Goal: Task Accomplishment & Management: Manage account settings

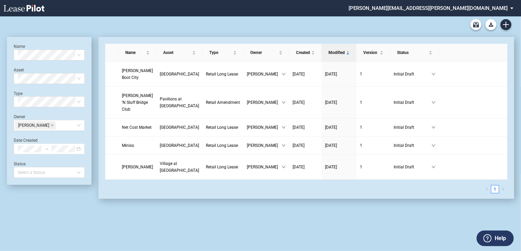
click at [503, 10] on md-select "patrick.bennison@brixmor.com Form Management Building Management User Managemen…" at bounding box center [433, 7] width 171 height 15
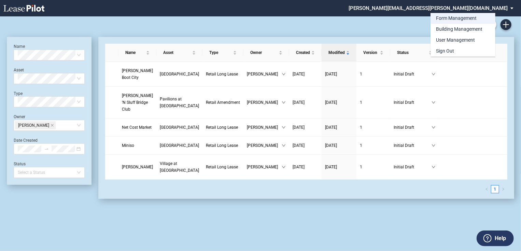
click at [469, 19] on div "Form Management" at bounding box center [456, 18] width 41 height 7
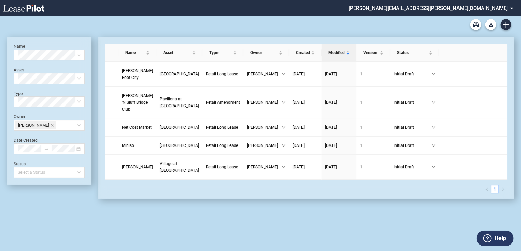
scroll to position [16, 0]
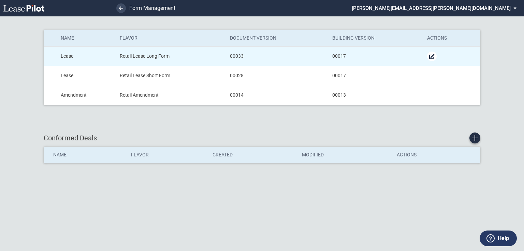
click at [431, 57] on md-icon "Manage Form" at bounding box center [432, 56] width 8 height 8
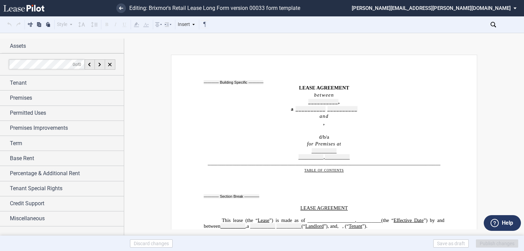
click at [495, 24] on icon at bounding box center [493, 24] width 5 height 5
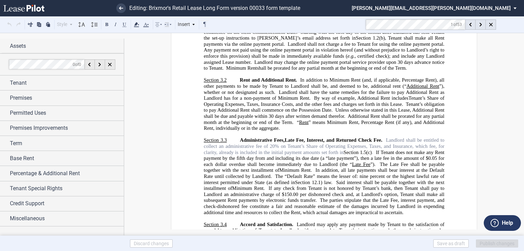
scroll to position [1294, 0]
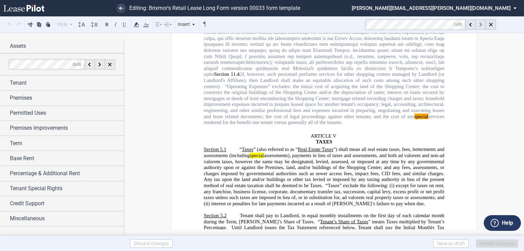
click at [479, 24] on icon at bounding box center [480, 25] width 2 height 4
click at [479, 25] on div at bounding box center [481, 24] width 10 height 10
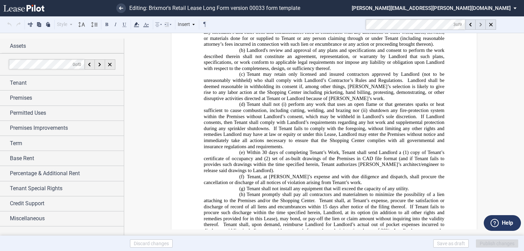
scroll to position [3901, 0]
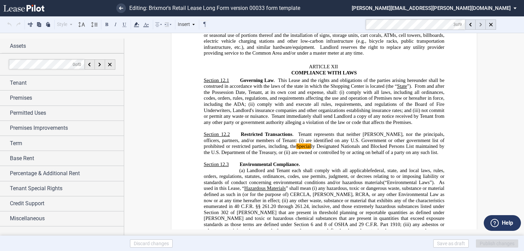
click at [479, 24] on icon at bounding box center [480, 25] width 2 height 4
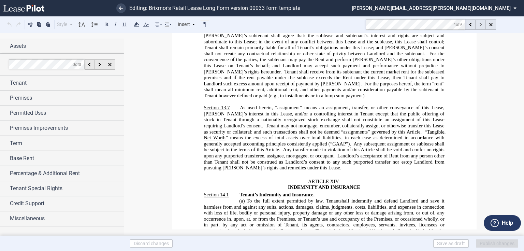
scroll to position [4657, 0]
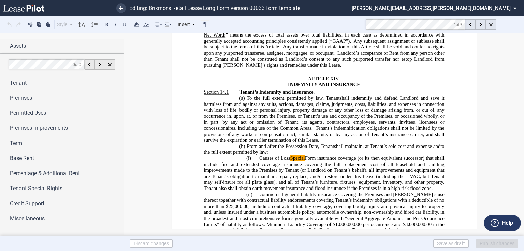
drag, startPoint x: 264, startPoint y: 119, endPoint x: 271, endPoint y: 115, distance: 7.6
click at [265, 155] on span "Causes of Loss Special Form insurance coverage (or its then equivalent successo…" at bounding box center [325, 170] width 242 height 30
click at [289, 155] on span "Causes of Loss Special Form insurance coverage (or its then equivalent successo…" at bounding box center [325, 170] width 242 height 30
click at [258, 155] on span "Causes of Loss Special Form insurance coverage (or its then equivalent successo…" at bounding box center [325, 170] width 242 height 30
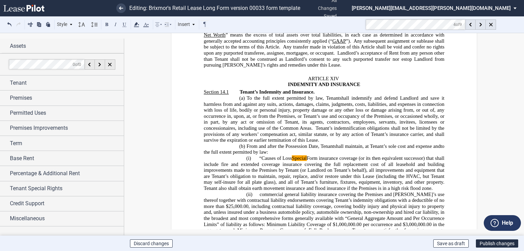
click at [320, 155] on span "“Causes of Loss Special Form insurance coverage (or its then equivalent success…" at bounding box center [325, 170] width 242 height 30
click at [290, 155] on span "“Causes of Loss Special Form” insurance coverage (or its then equivalent succes…" at bounding box center [325, 170] width 242 height 30
click at [292, 155] on span "“Causes of Loss Special Form” insurance coverage (or its then equivalent succes…" at bounding box center [325, 170] width 242 height 30
click at [294, 155] on mark "Special" at bounding box center [301, 158] width 15 height 6
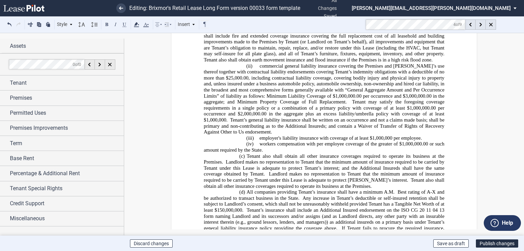
scroll to position [4794, 0]
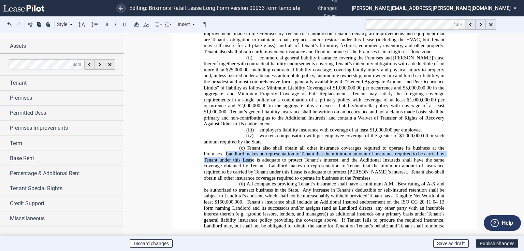
drag, startPoint x: 224, startPoint y: 105, endPoint x: 250, endPoint y: 108, distance: 26.5
click at [250, 151] on span "Landlord makes no representation to Tenant that the minimum amount of insurance…" at bounding box center [325, 160] width 242 height 18
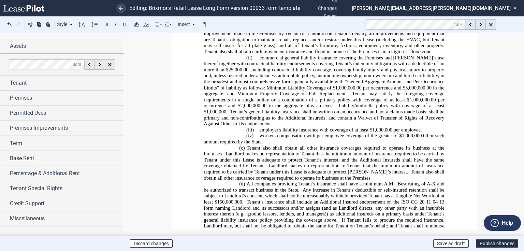
click at [349, 163] on span "Landlord makes no representation to Tenant that the minimum amount of insurance…" at bounding box center [325, 169] width 242 height 12
click at [337, 151] on span "Landlord makes no representation to Tenant that the minimum amount of insurance…" at bounding box center [325, 160] width 242 height 18
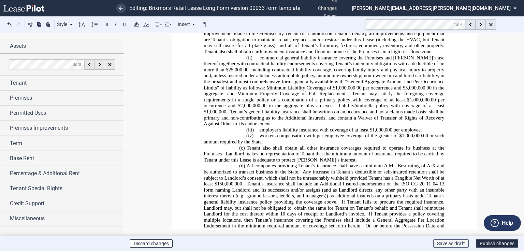
click at [450, 243] on button "Save as draft" at bounding box center [450, 243] width 35 height 8
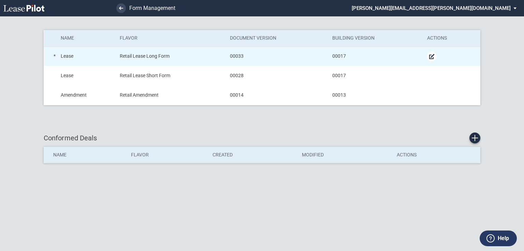
click at [433, 57] on md-icon "Manage Form" at bounding box center [432, 56] width 8 height 8
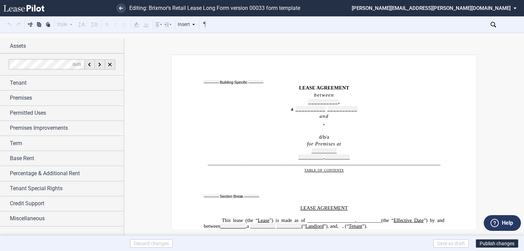
click at [505, 244] on button "Publish changes" at bounding box center [497, 243] width 42 height 8
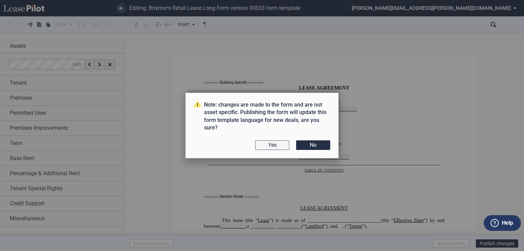
click at [272, 143] on button "Yes" at bounding box center [272, 145] width 34 height 10
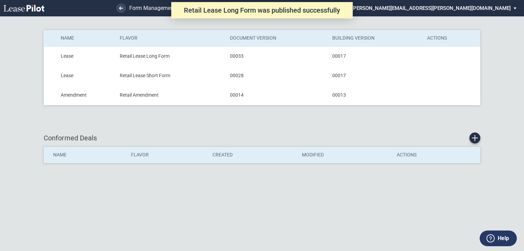
click at [508, 10] on md-select "[PERSON_NAME][EMAIL_ADDRESS][PERSON_NAME][DOMAIN_NAME] Form Management Building…" at bounding box center [436, 7] width 171 height 15
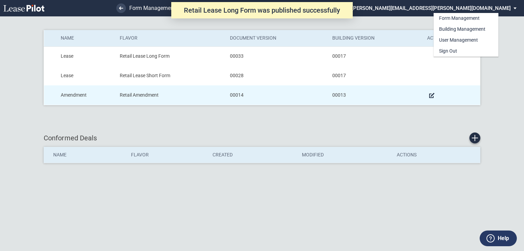
drag, startPoint x: 234, startPoint y: 124, endPoint x: 216, endPoint y: 104, distance: 26.8
click at [234, 123] on md-backdrop at bounding box center [262, 125] width 524 height 251
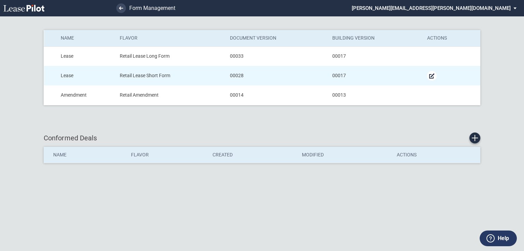
click at [431, 76] on md-icon "Manage Form" at bounding box center [432, 76] width 8 height 8
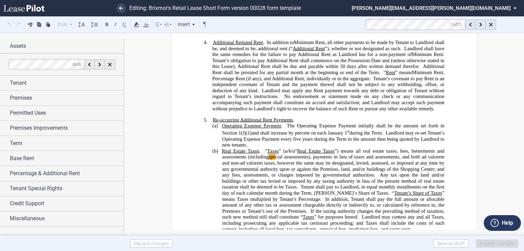
scroll to position [537, 0]
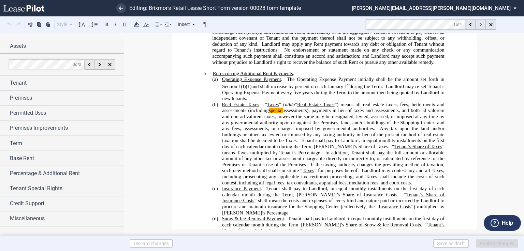
click at [480, 23] on use at bounding box center [480, 25] width 2 height 4
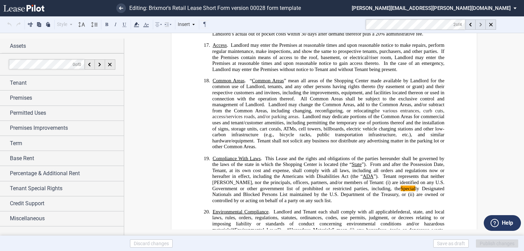
scroll to position [1888, 0]
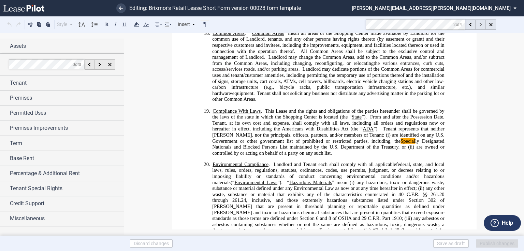
click at [480, 23] on use at bounding box center [480, 25] width 2 height 4
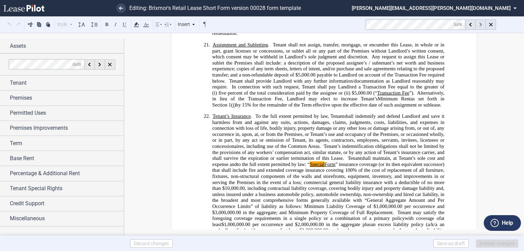
scroll to position [2229, 0]
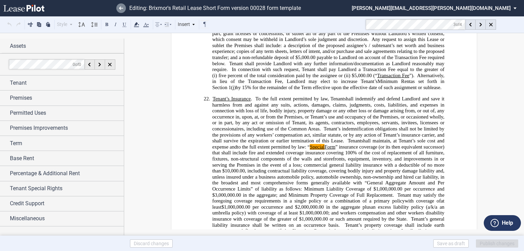
click at [122, 8] on use at bounding box center [121, 7] width 4 height 3
